Goal: Task Accomplishment & Management: Complete application form

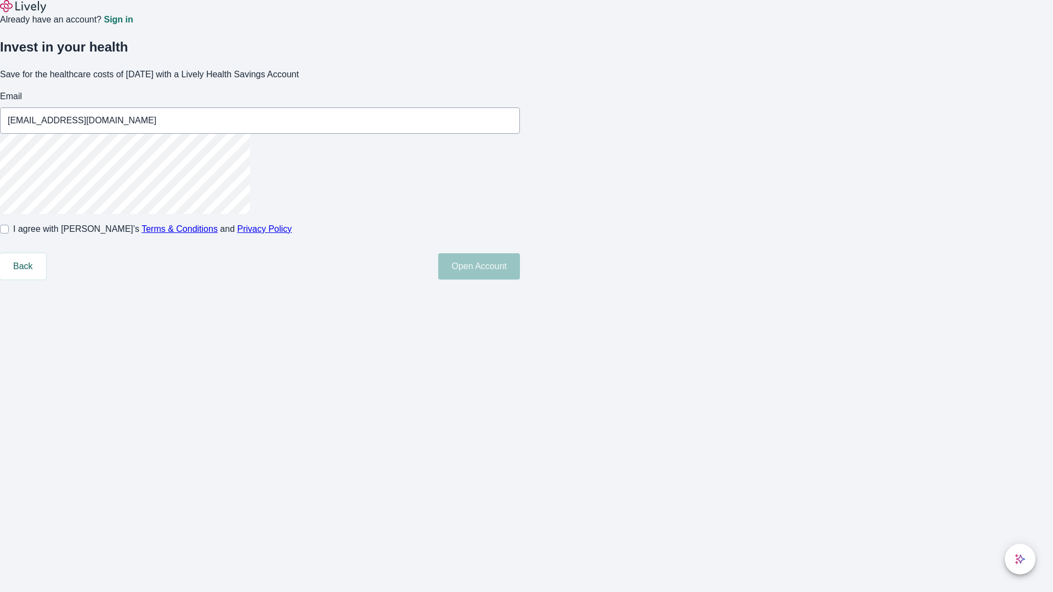
click at [9, 234] on input "I agree with Lively’s Terms & Conditions and Privacy Policy" at bounding box center [4, 229] width 9 height 9
checkbox input "true"
click at [520, 280] on button "Open Account" at bounding box center [479, 266] width 82 height 26
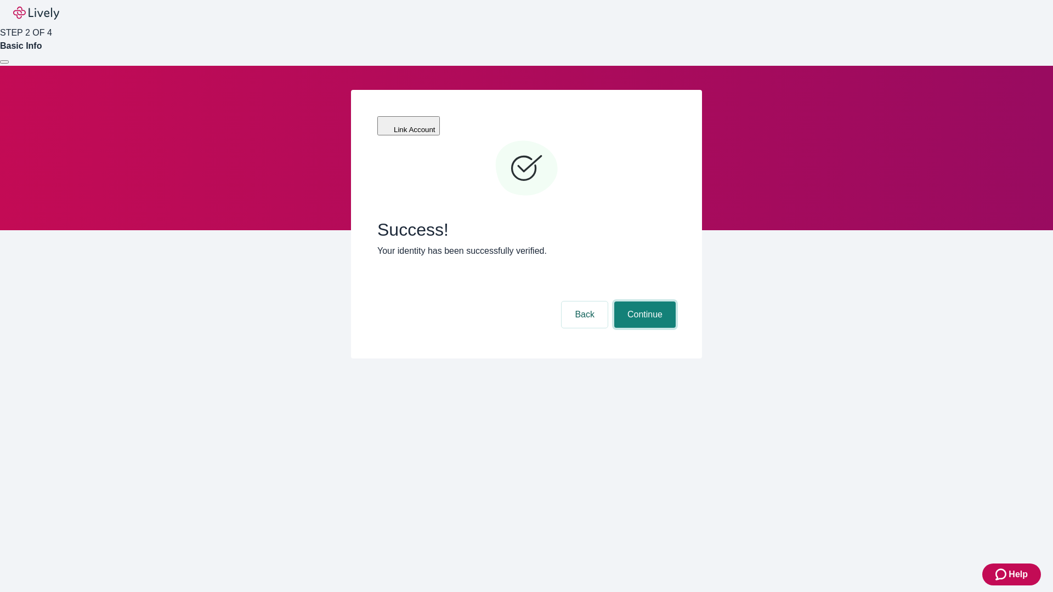
click at [643, 302] on button "Continue" at bounding box center [644, 315] width 61 height 26
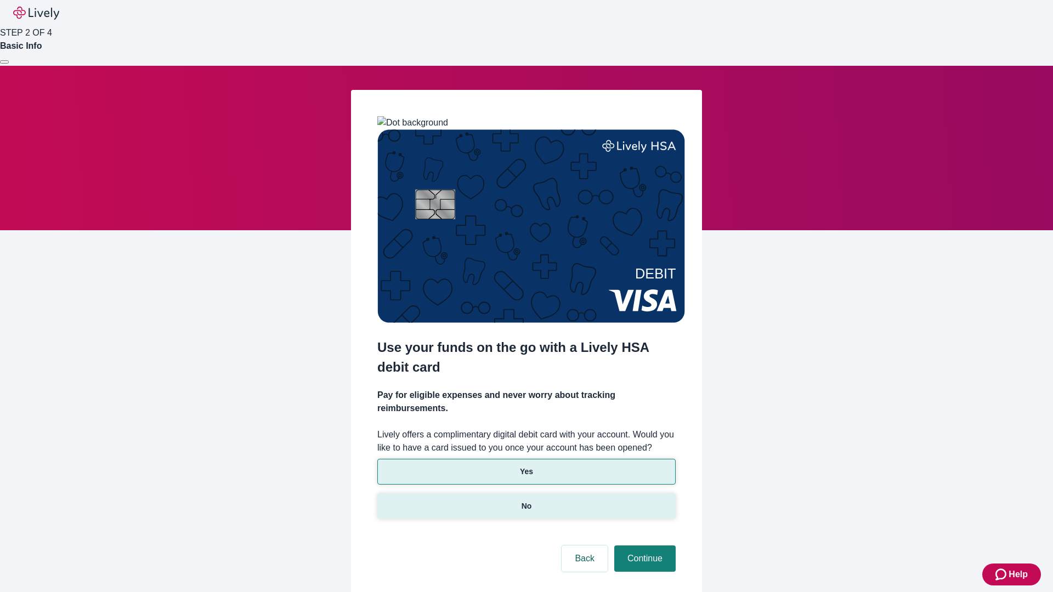
click at [526, 501] on p "No" at bounding box center [527, 507] width 10 height 12
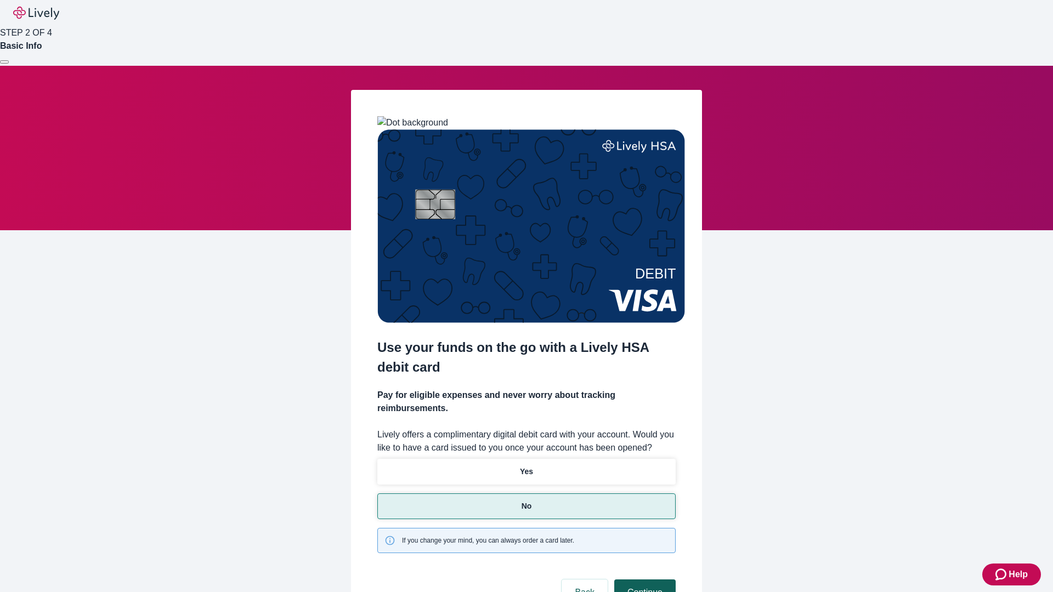
click at [643, 580] on button "Continue" at bounding box center [644, 593] width 61 height 26
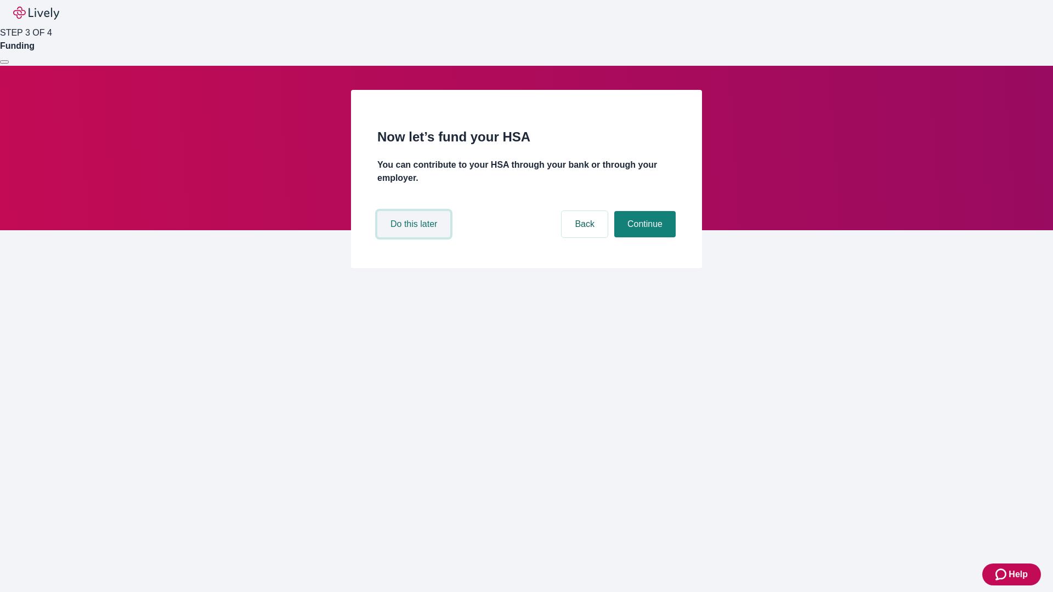
click at [415, 237] on button "Do this later" at bounding box center [413, 224] width 73 height 26
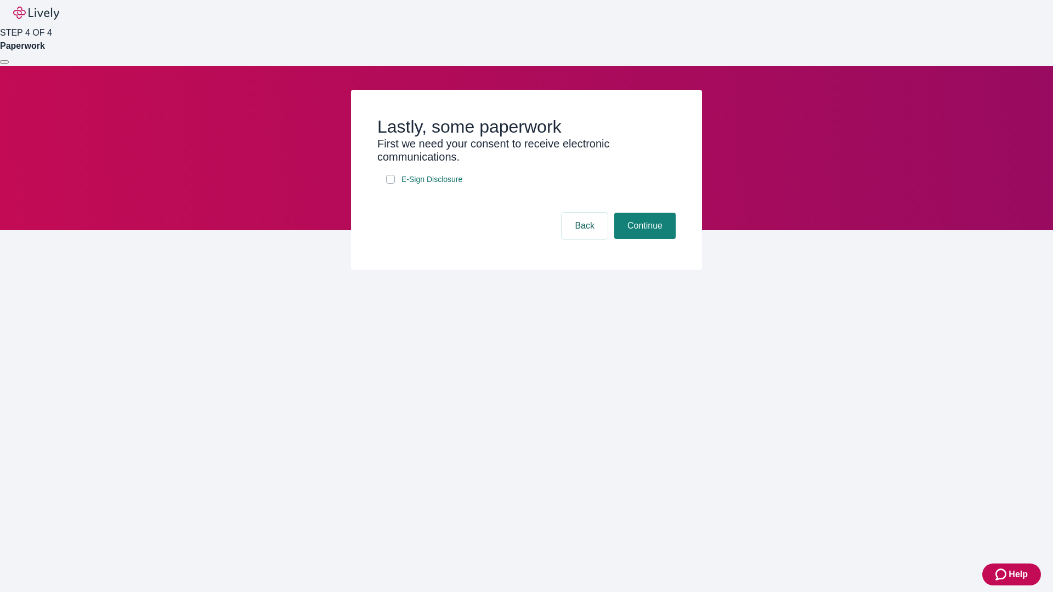
click at [390, 184] on input "E-Sign Disclosure" at bounding box center [390, 179] width 9 height 9
checkbox input "true"
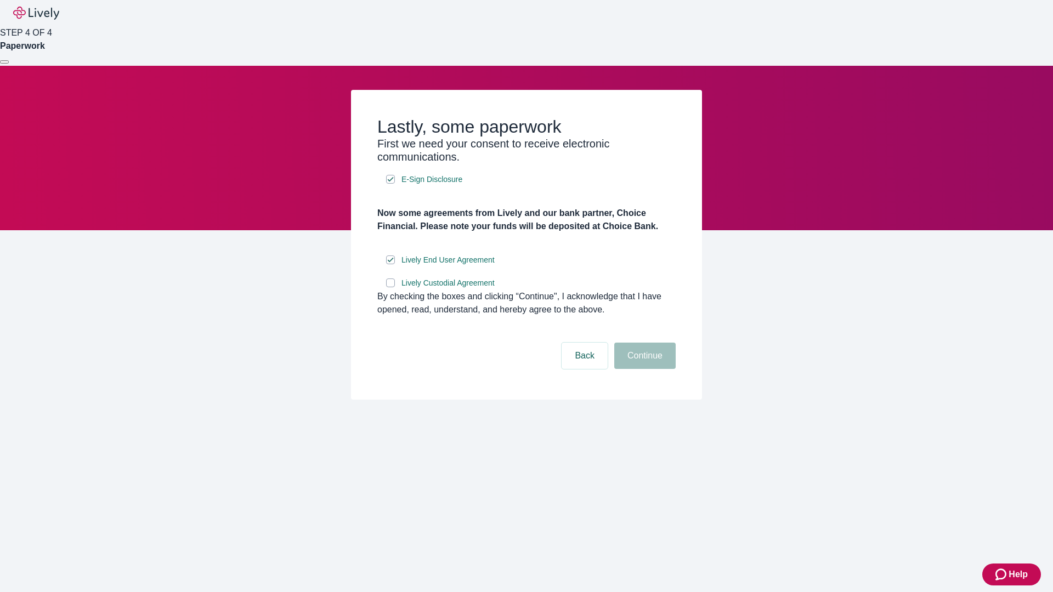
click at [390, 287] on input "Lively Custodial Agreement" at bounding box center [390, 283] width 9 height 9
checkbox input "true"
click at [643, 369] on button "Continue" at bounding box center [644, 356] width 61 height 26
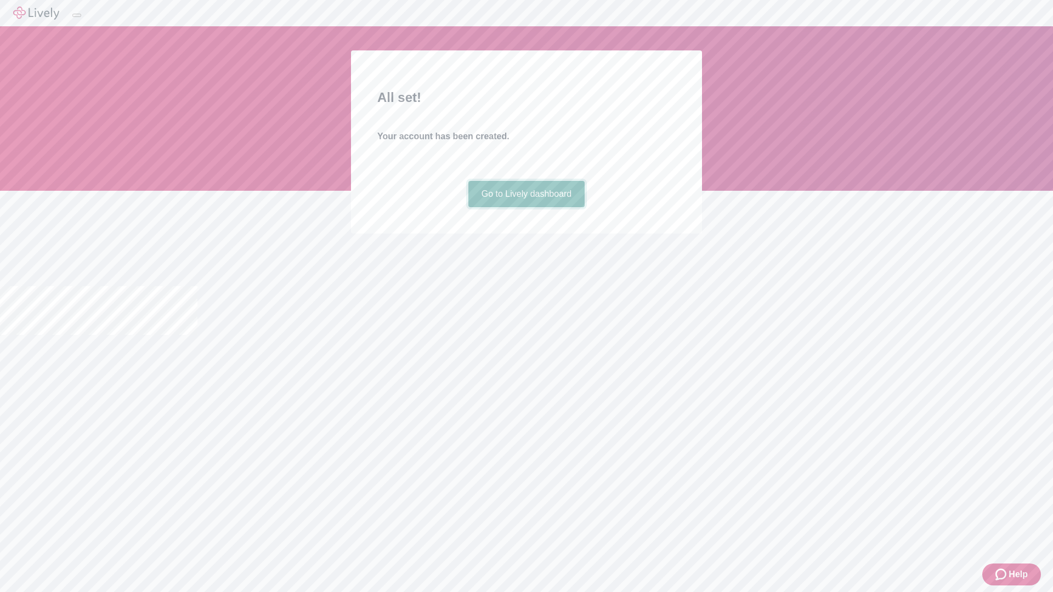
click at [526, 207] on link "Go to Lively dashboard" at bounding box center [526, 194] width 117 height 26
